Goal: Information Seeking & Learning: Find specific page/section

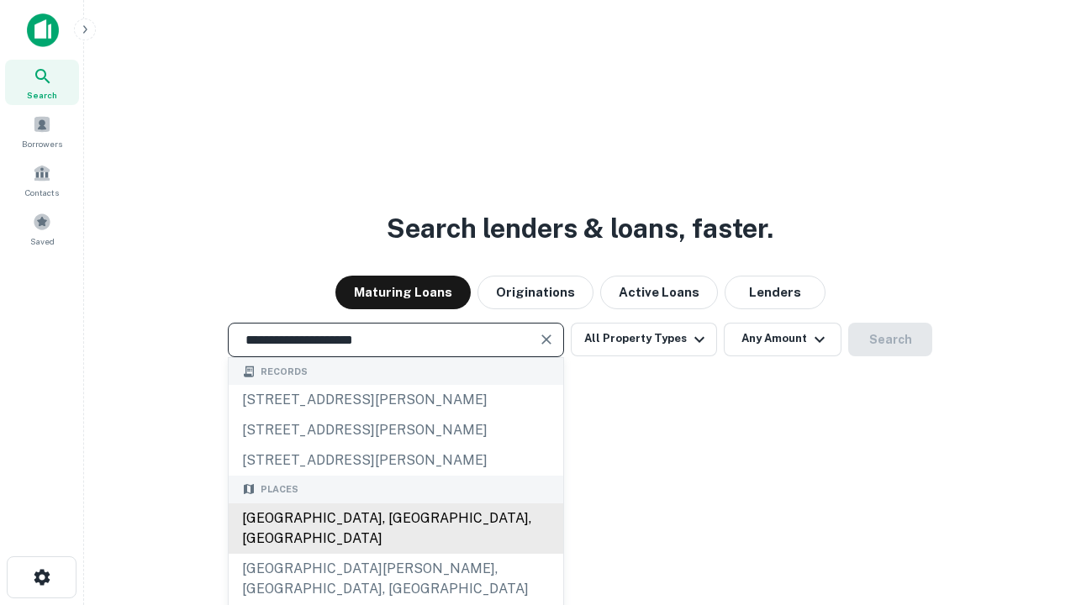
click at [395, 554] on div "[GEOGRAPHIC_DATA], [GEOGRAPHIC_DATA], [GEOGRAPHIC_DATA]" at bounding box center [396, 529] width 335 height 50
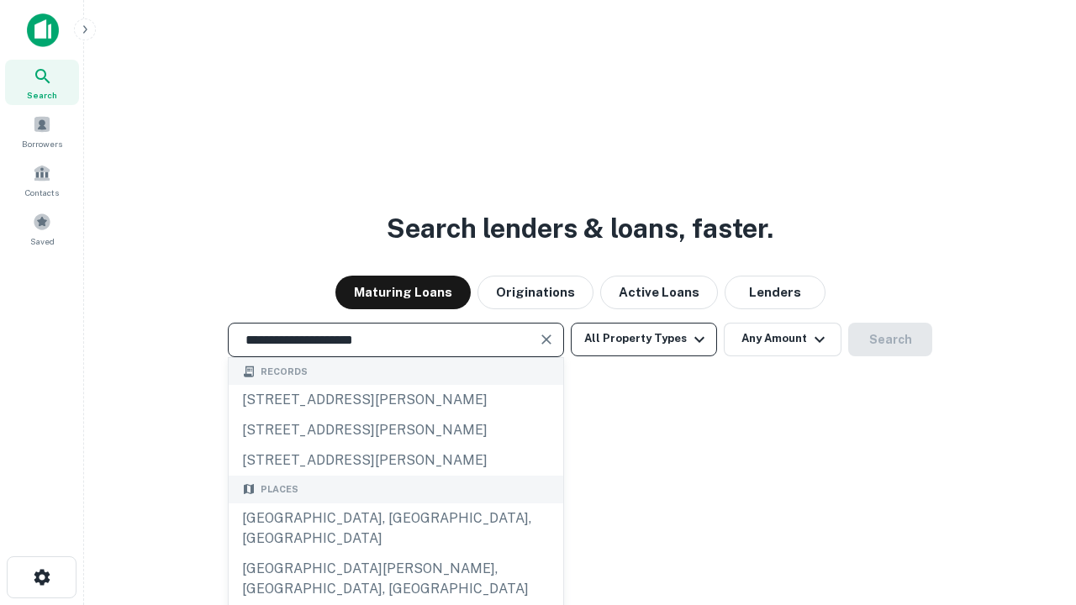
type input "**********"
click at [644, 339] on button "All Property Types" at bounding box center [644, 340] width 146 height 34
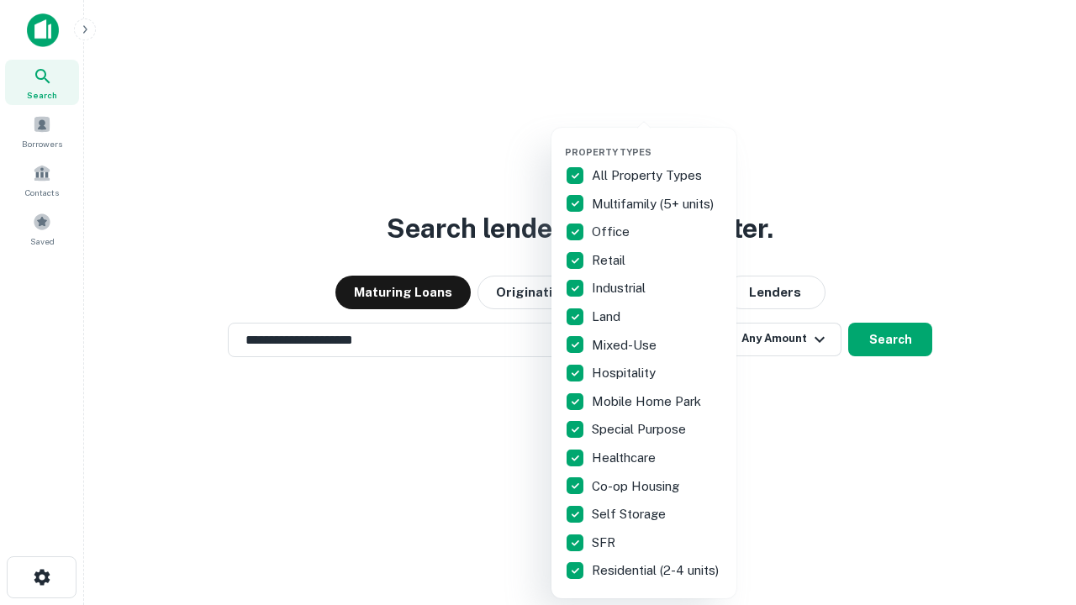
click at [657, 141] on button "button" at bounding box center [657, 141] width 185 height 1
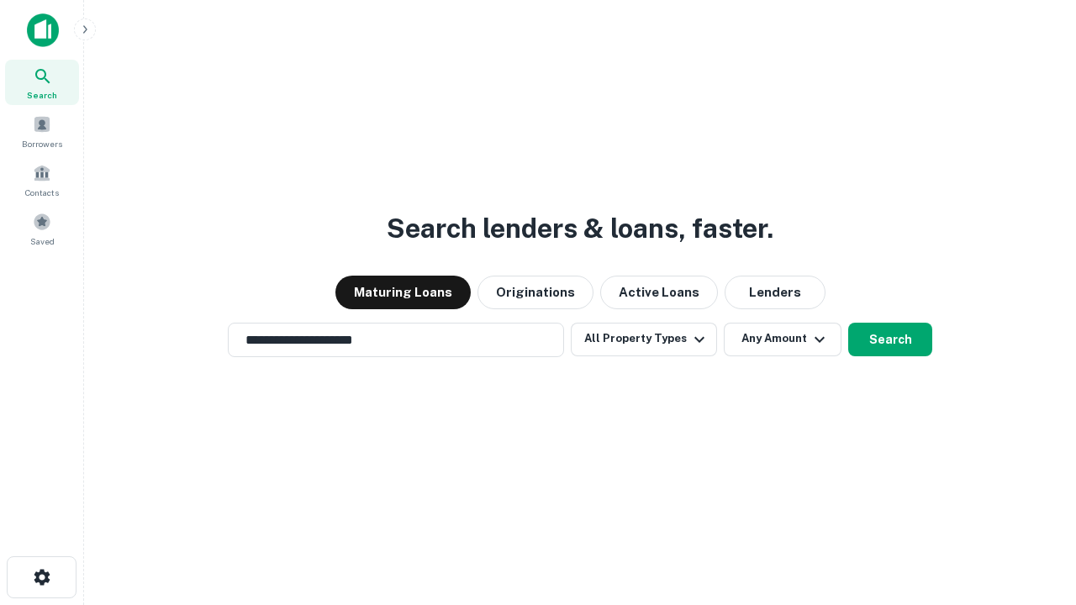
scroll to position [26, 0]
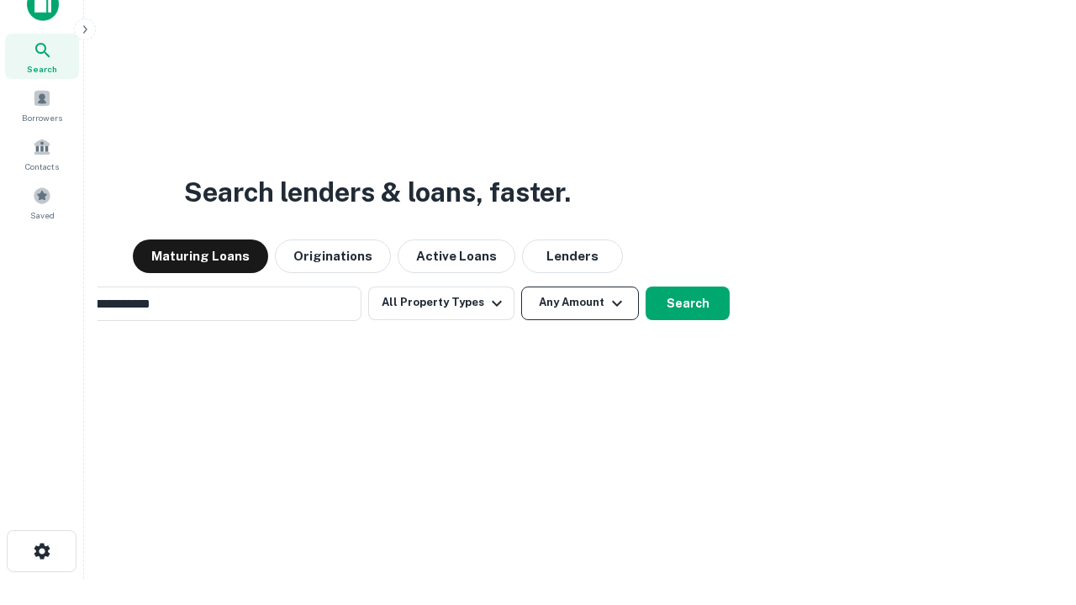
click at [521, 287] on button "Any Amount" at bounding box center [580, 304] width 118 height 34
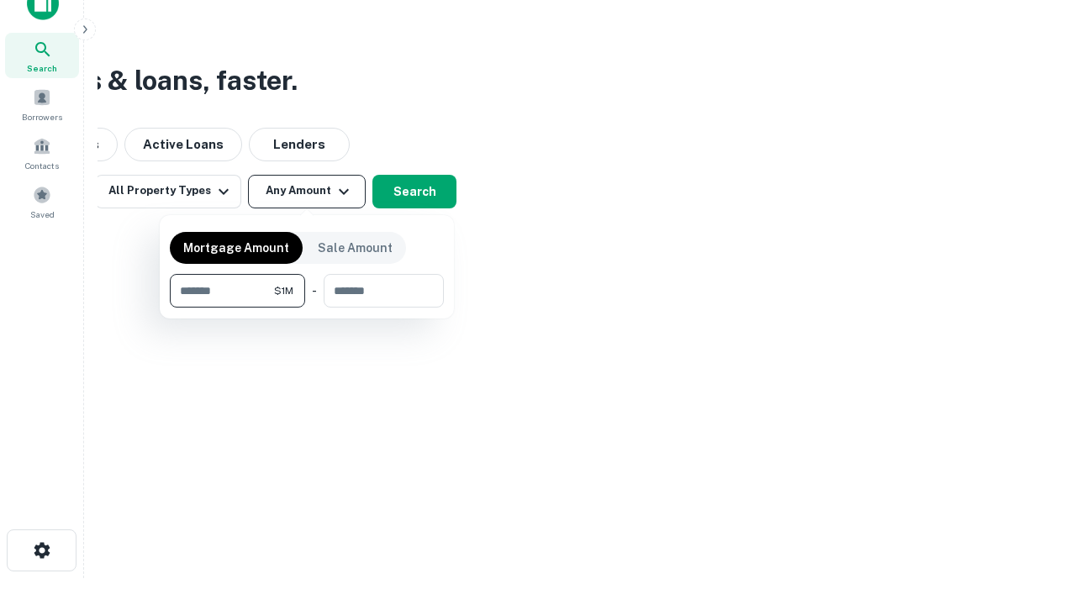
type input "*******"
click at [307, 308] on button "button" at bounding box center [307, 308] width 274 height 1
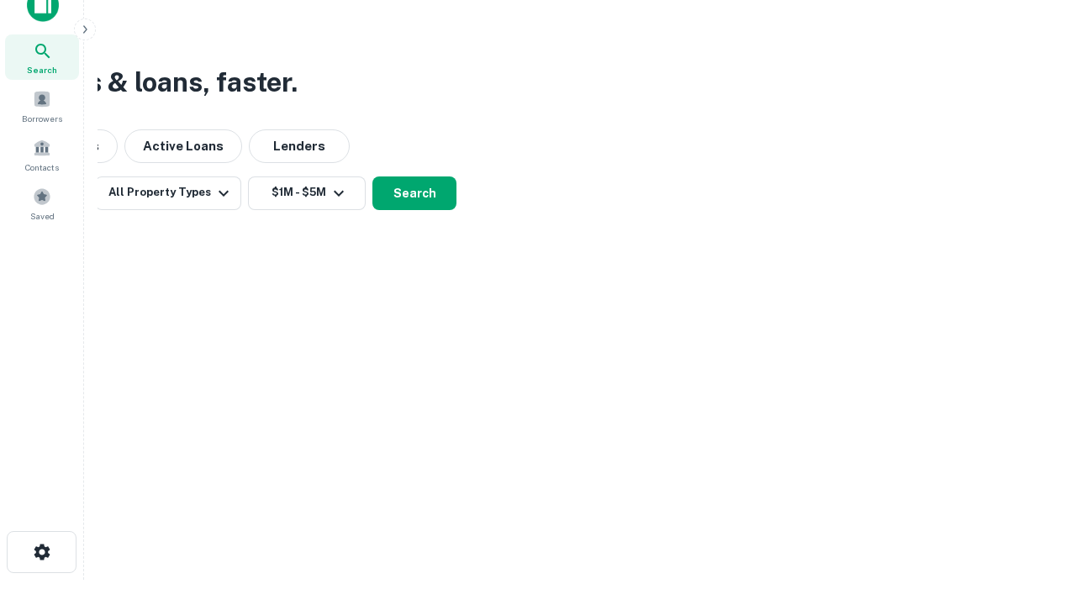
scroll to position [10, 310]
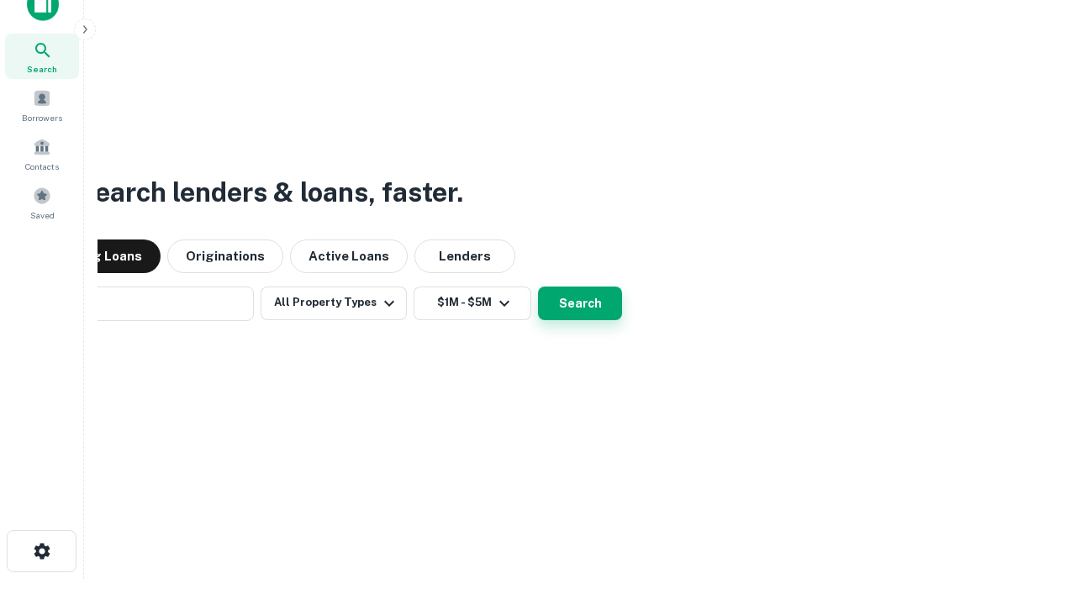
click at [538, 287] on button "Search" at bounding box center [580, 304] width 84 height 34
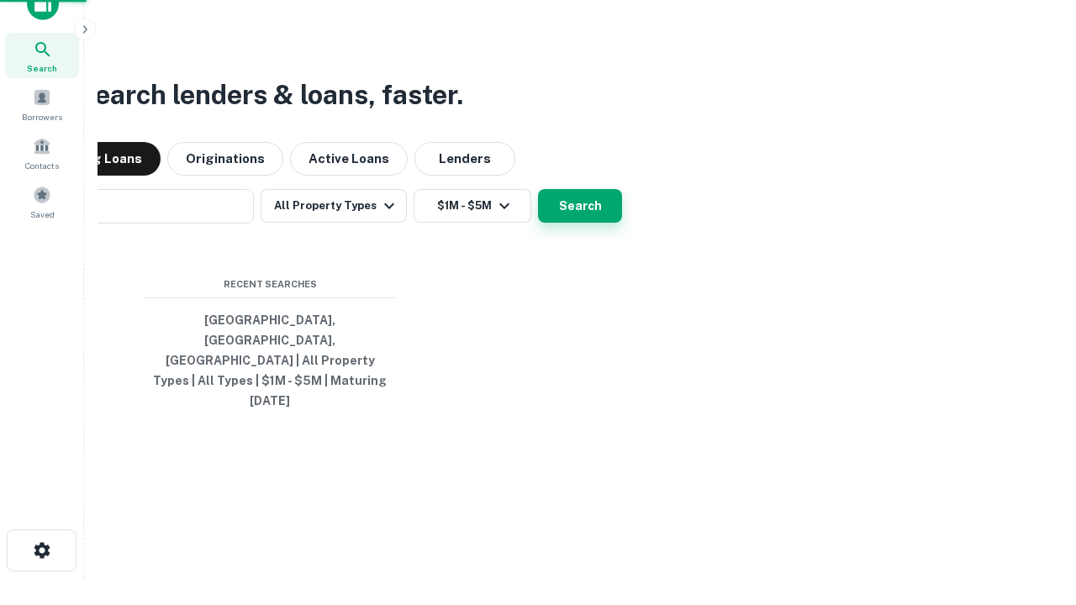
scroll to position [45, 476]
